Goal: Find specific page/section: Find specific page/section

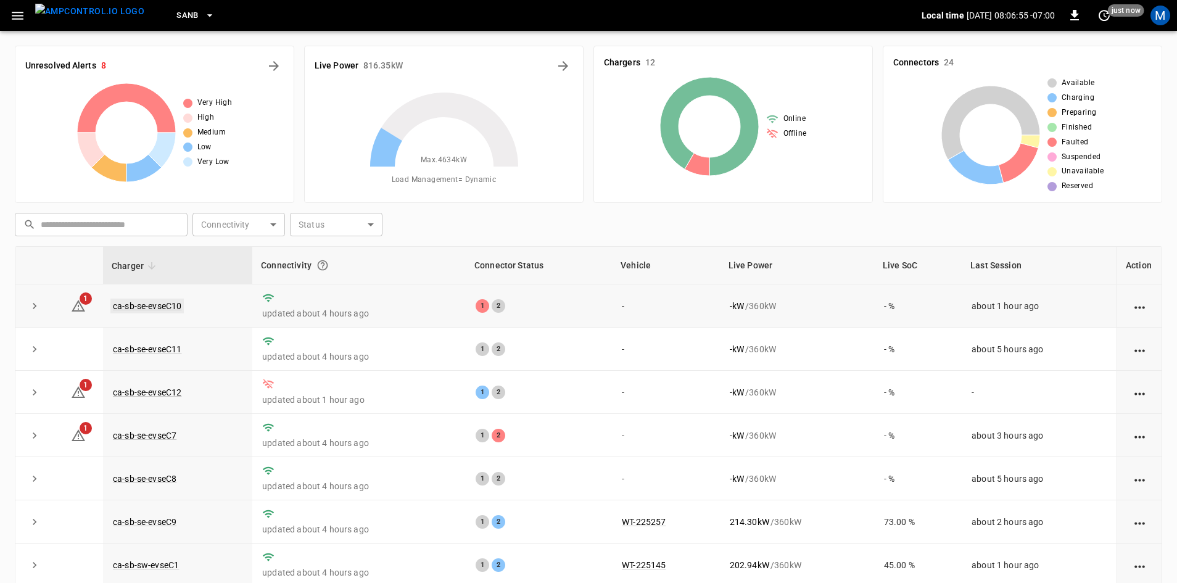
click at [157, 302] on link "ca-sb-se-evseC10" at bounding box center [146, 306] width 73 height 15
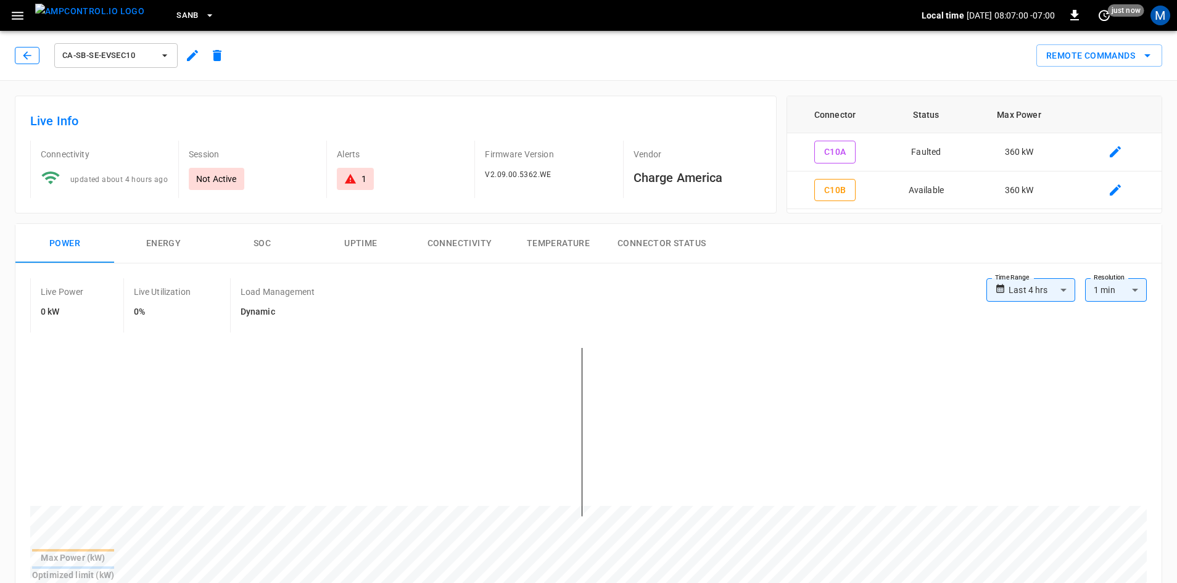
click at [23, 60] on icon "button" at bounding box center [27, 55] width 12 height 12
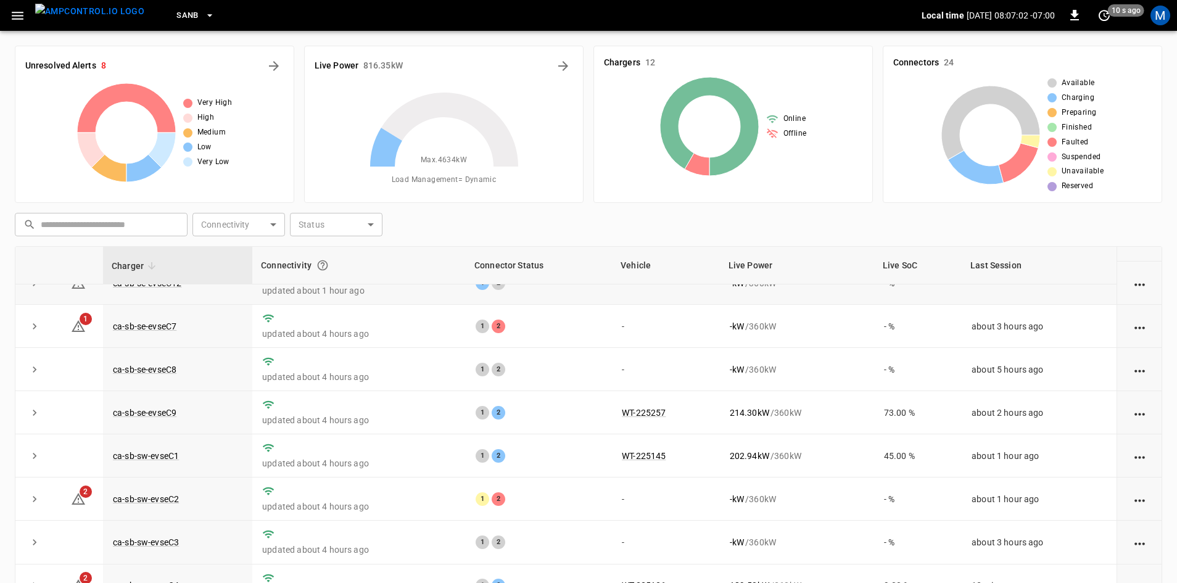
scroll to position [95, 0]
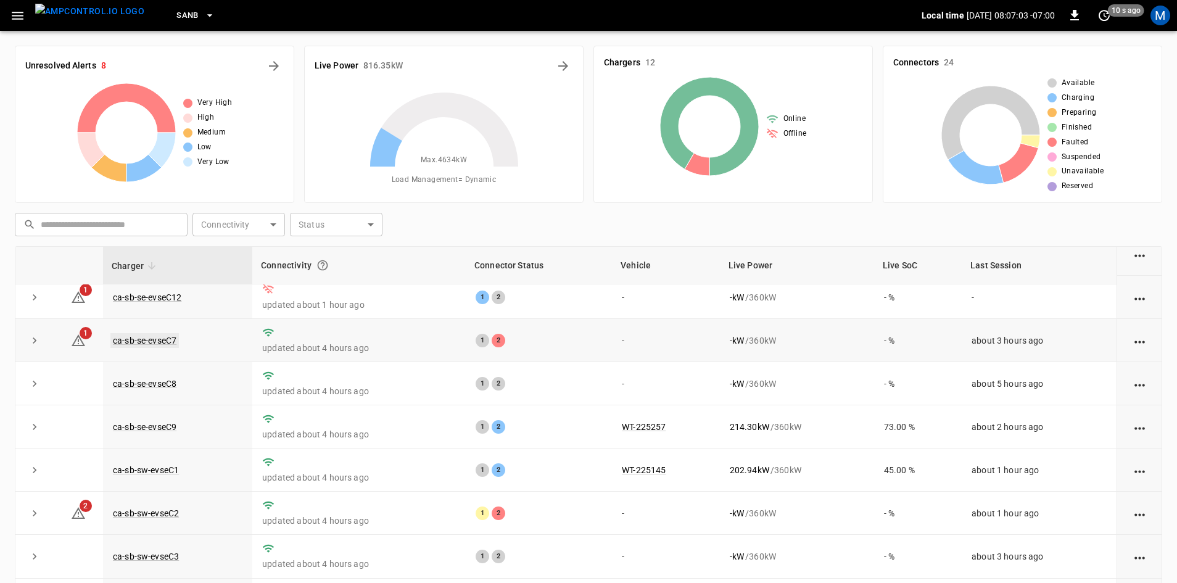
click at [160, 340] on link "ca-sb-se-evseC7" at bounding box center [144, 340] width 68 height 15
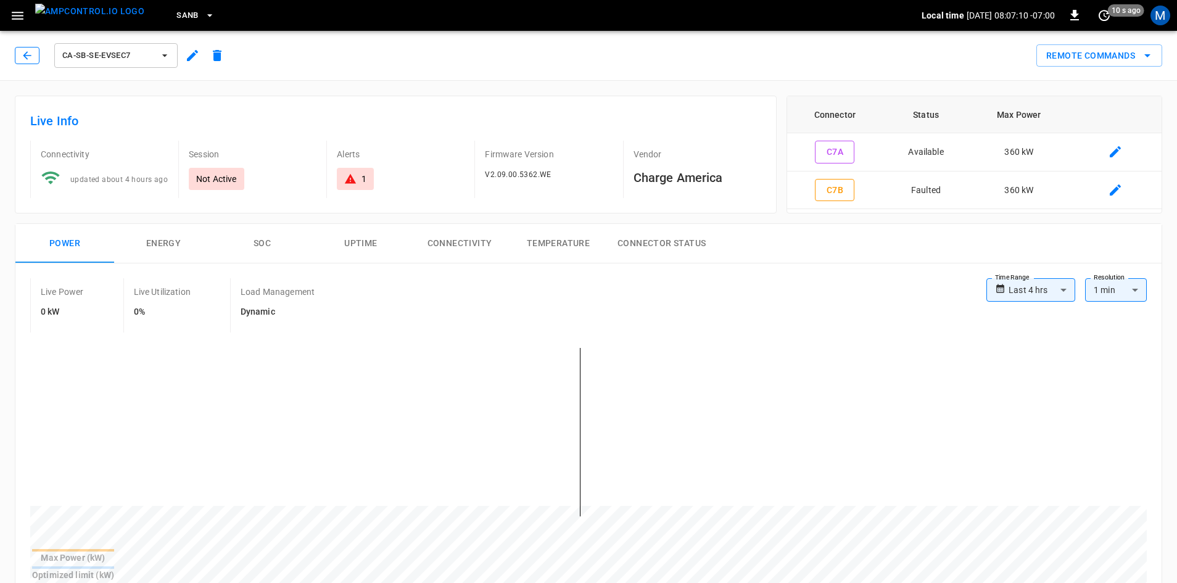
click at [26, 51] on icon "button" at bounding box center [27, 55] width 12 height 12
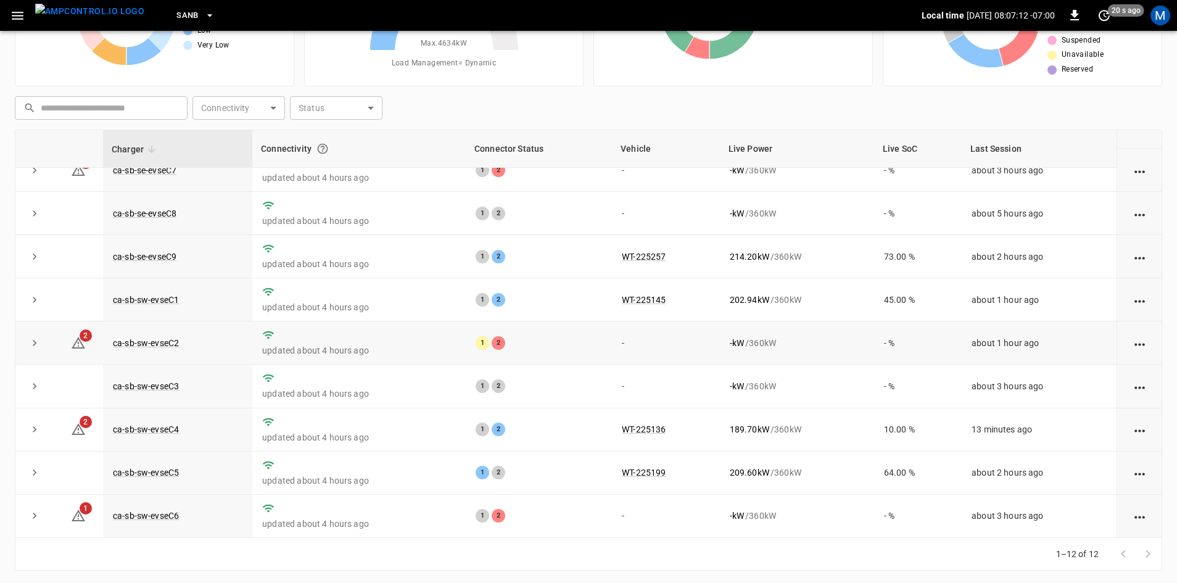
scroll to position [119, 0]
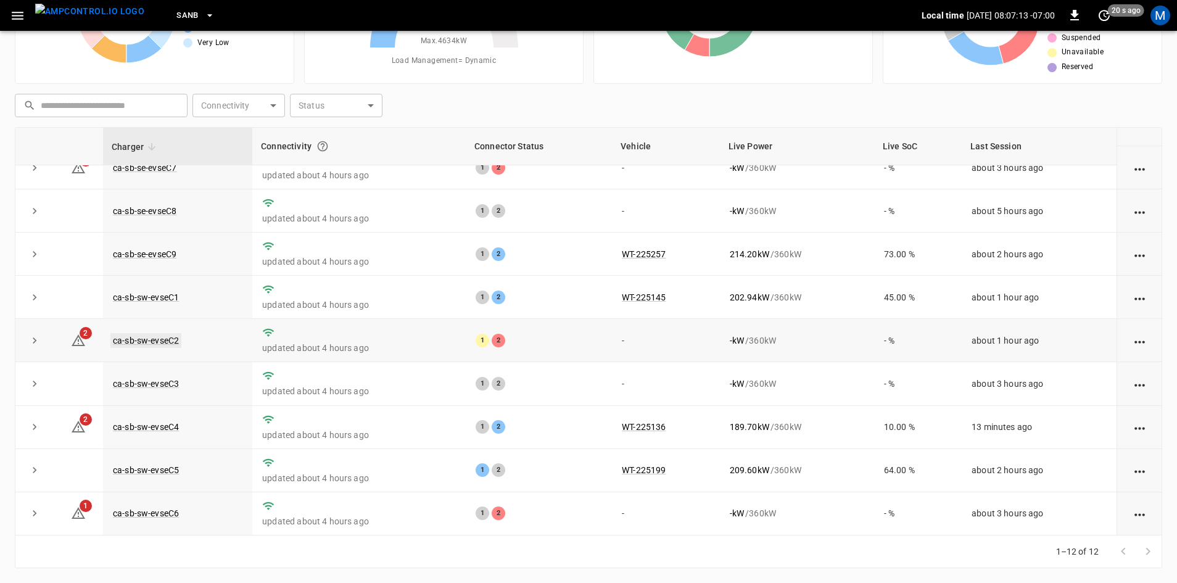
click at [149, 334] on link "ca-sb-sw-evseC2" at bounding box center [145, 340] width 71 height 15
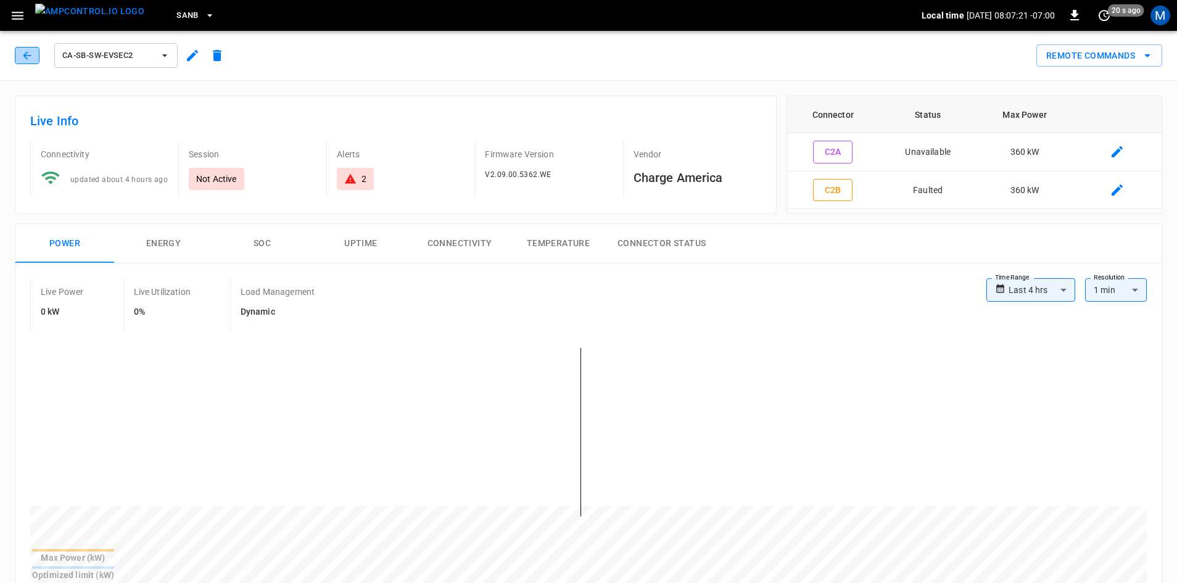
click at [31, 57] on icon "button" at bounding box center [27, 55] width 12 height 12
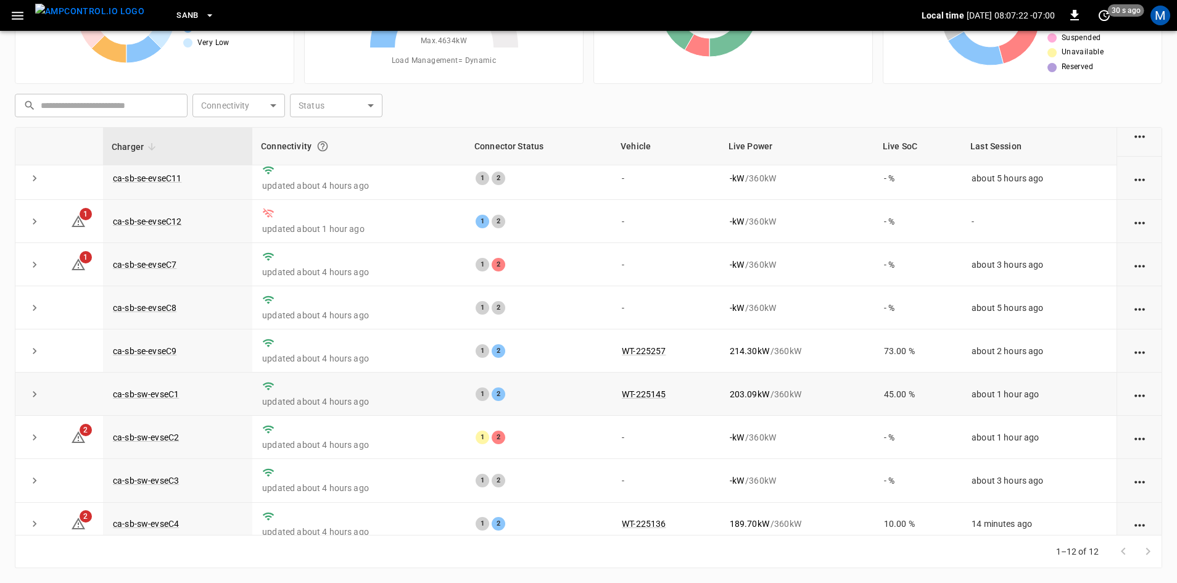
scroll to position [156, 0]
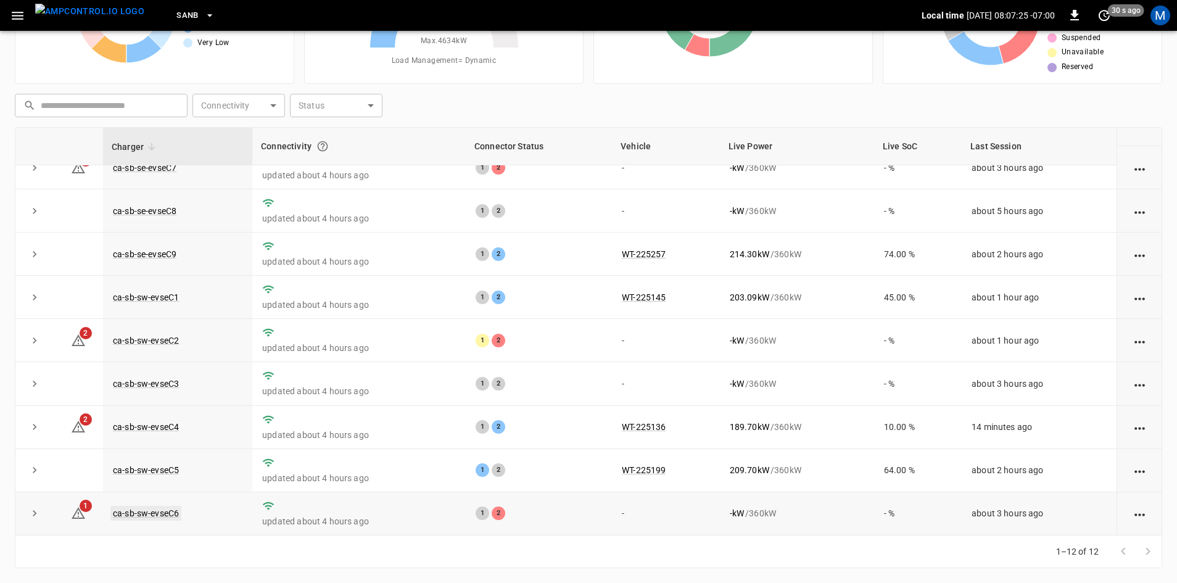
click at [172, 506] on link "ca-sb-sw-evseC6" at bounding box center [145, 513] width 71 height 15
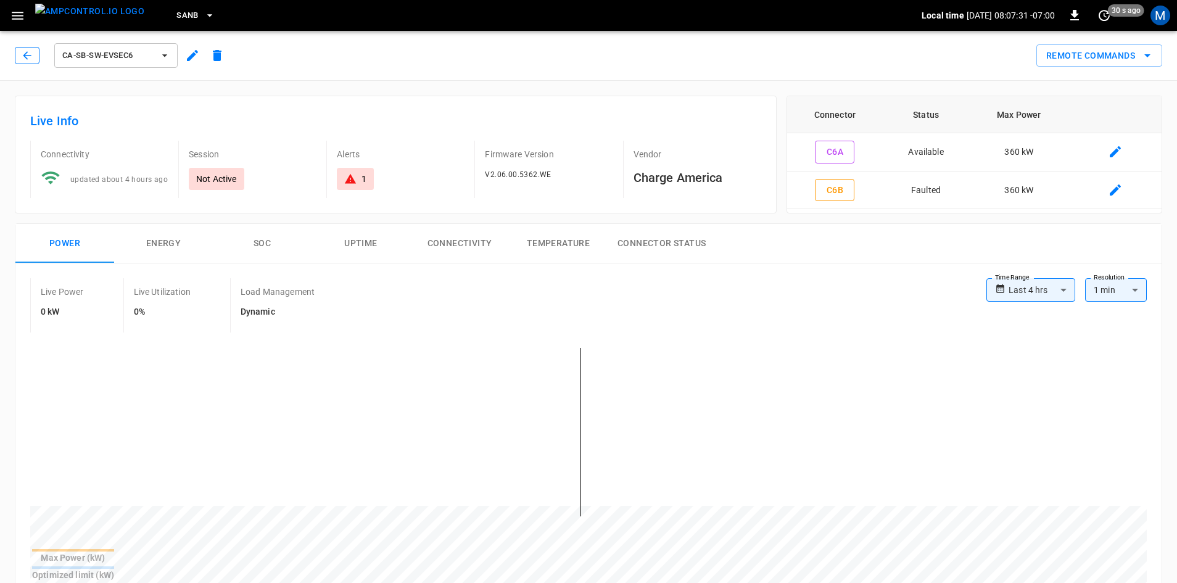
click at [22, 54] on icon "button" at bounding box center [27, 55] width 12 height 12
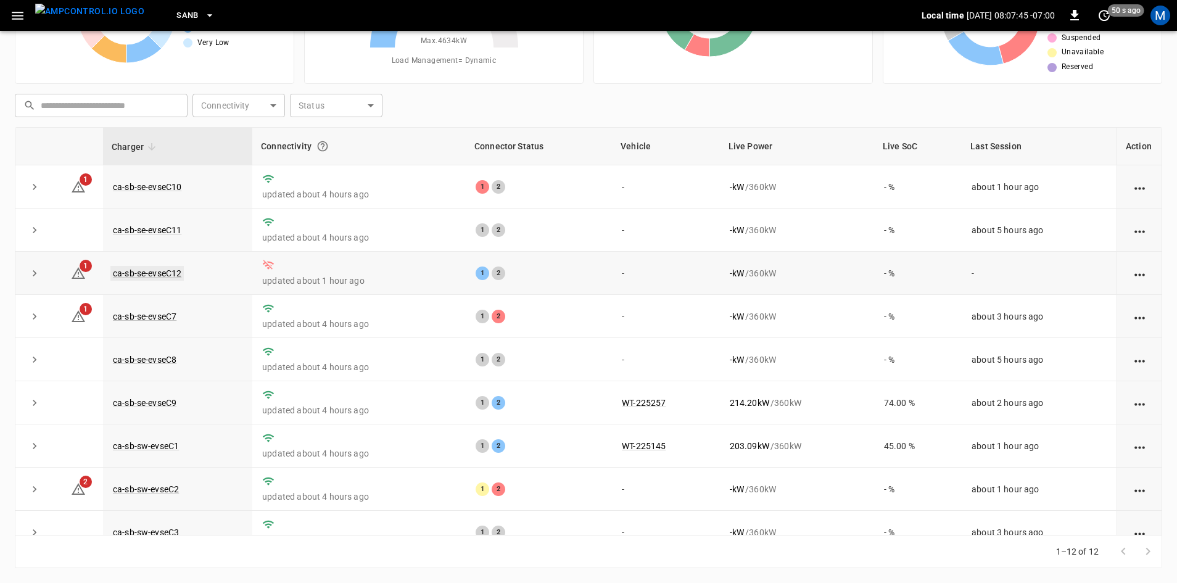
click at [136, 276] on link "ca-sb-se-evseC12" at bounding box center [146, 273] width 73 height 15
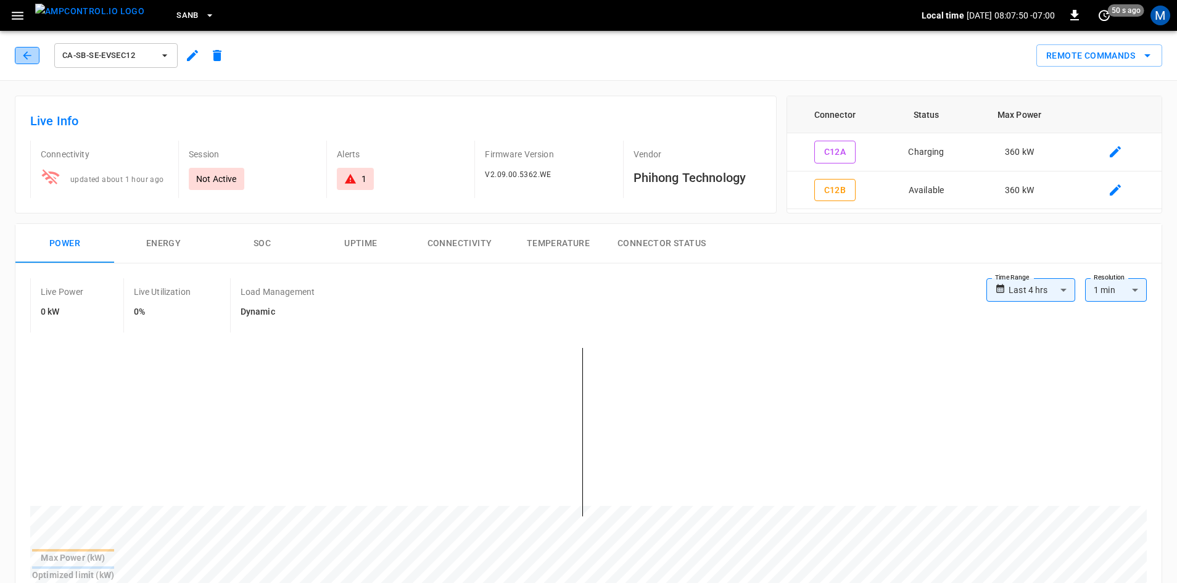
click at [30, 57] on icon "button" at bounding box center [27, 55] width 12 height 12
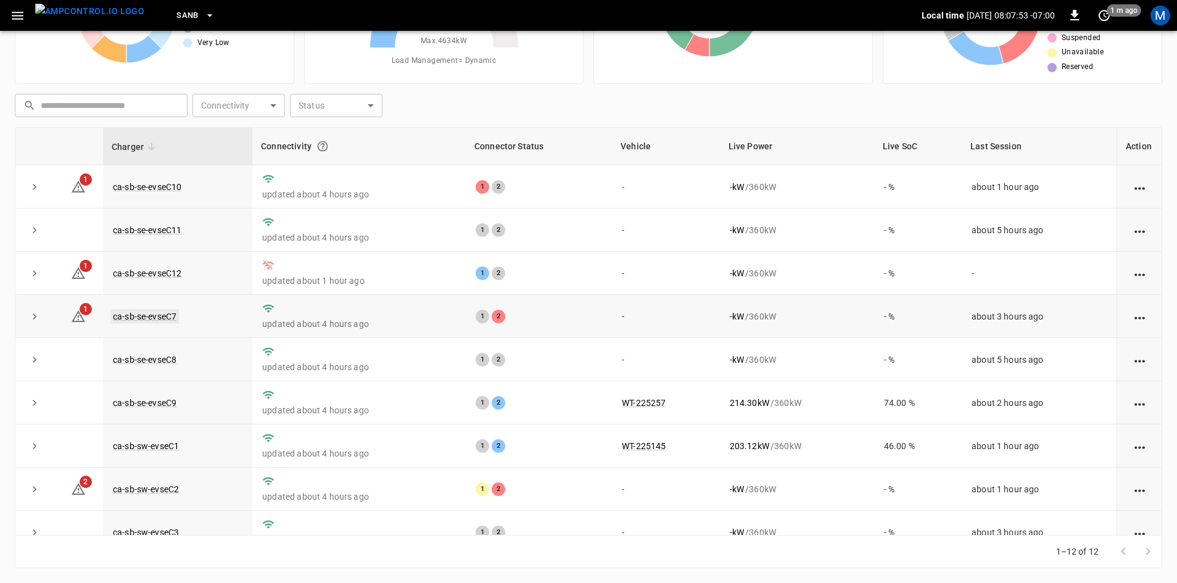
click at [147, 323] on link "ca-sb-se-evseC7" at bounding box center [144, 316] width 68 height 15
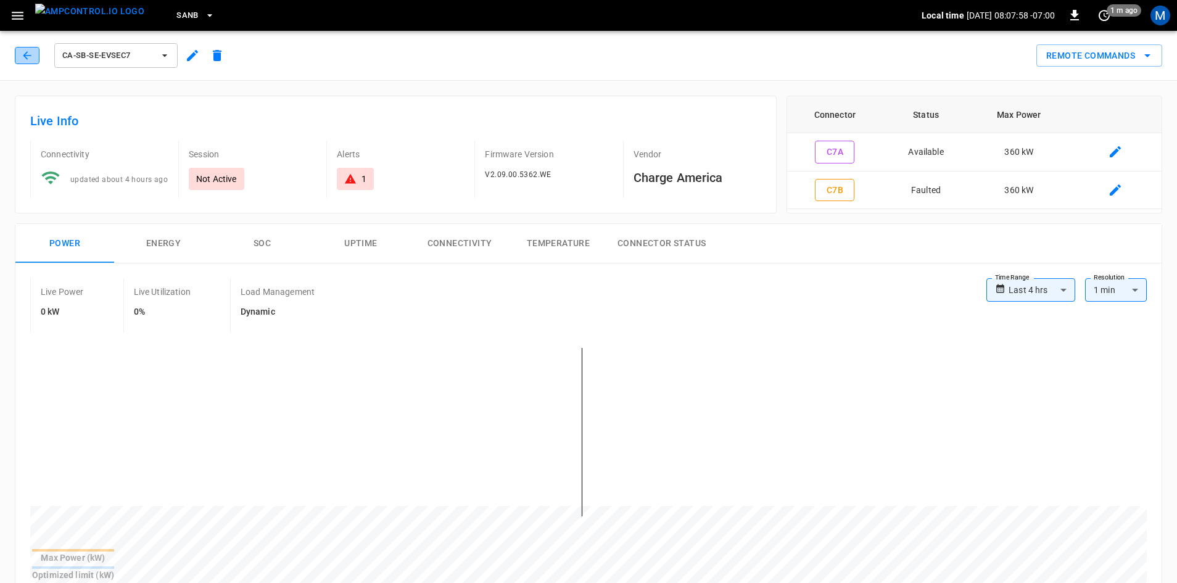
click at [23, 59] on icon "button" at bounding box center [27, 55] width 12 height 12
